Goal: Task Accomplishment & Management: Manage account settings

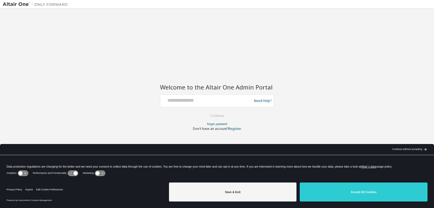
click at [180, 104] on div at bounding box center [206, 101] width 89 height 10
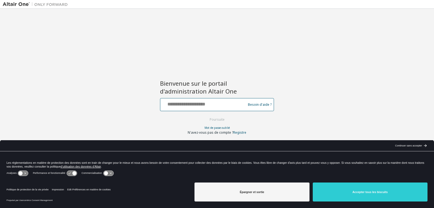
click at [177, 105] on input "text" at bounding box center [203, 103] width 83 height 8
type input "**********"
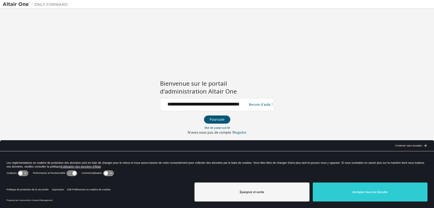
click at [413, 145] on div "Continuer sans accepter" at bounding box center [408, 145] width 27 height 4
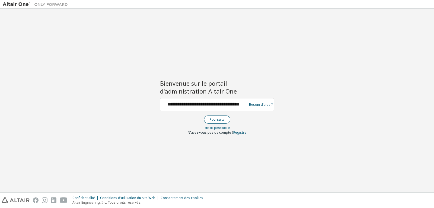
click at [215, 119] on button "Poursuite" at bounding box center [217, 119] width 26 height 8
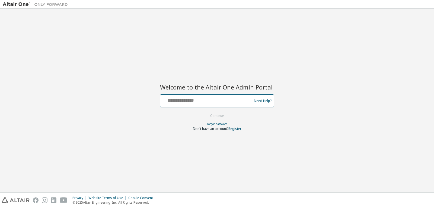
click at [169, 99] on input "text" at bounding box center [206, 100] width 89 height 8
type input "**********"
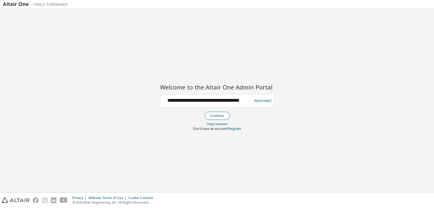
click at [217, 115] on button "Continue" at bounding box center [216, 116] width 25 height 8
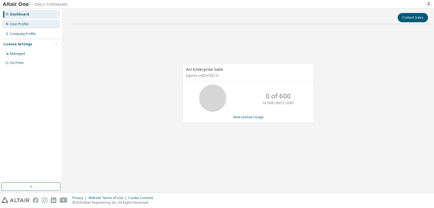
click at [24, 22] on div "User Profile" at bounding box center [19, 24] width 18 height 4
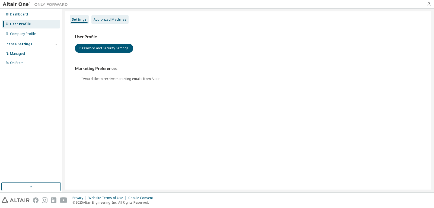
click at [99, 19] on div "Authorized Machines" at bounding box center [109, 19] width 33 height 4
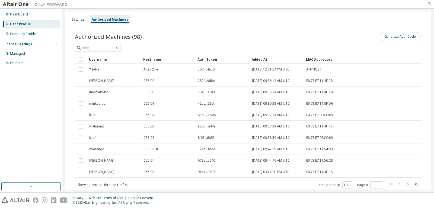
click at [397, 38] on button "Generate Auth Code" at bounding box center [399, 36] width 41 height 9
